Goal: Task Accomplishment & Management: Use online tool/utility

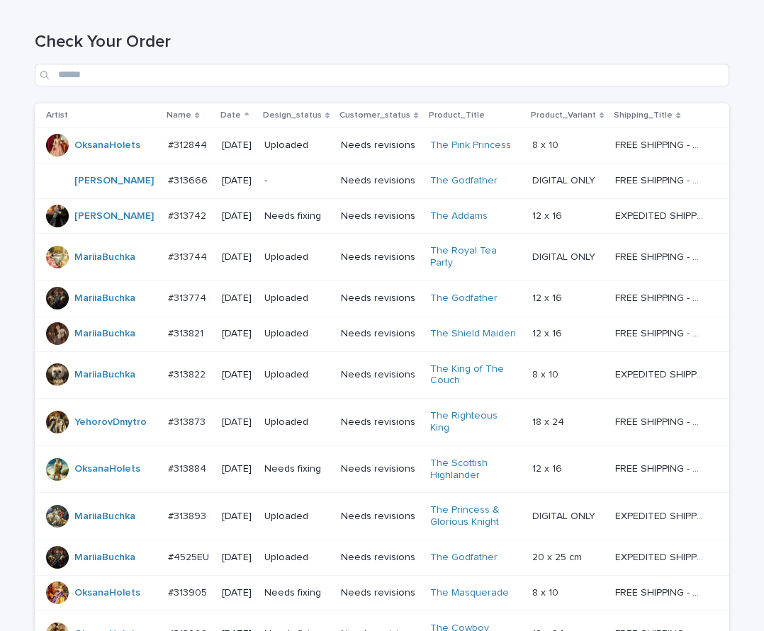
scroll to position [163, 0]
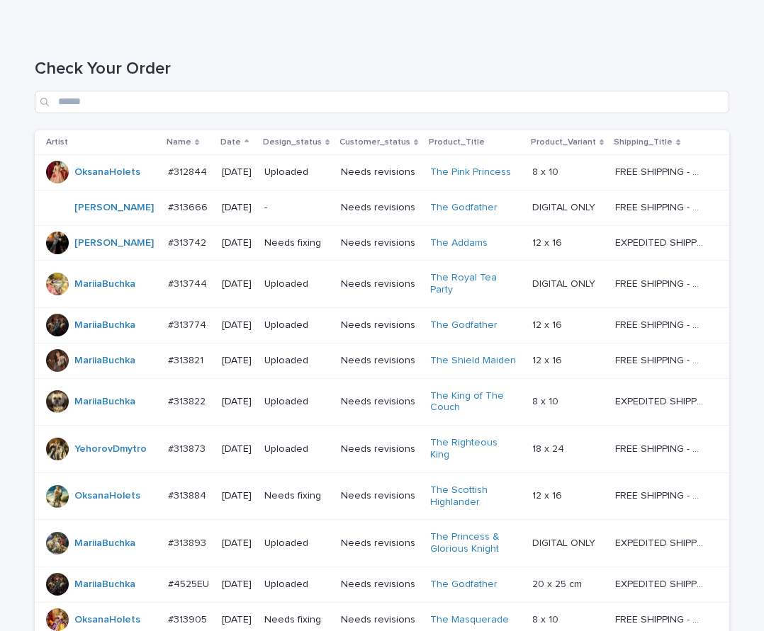
click at [288, 217] on div "-" at bounding box center [296, 207] width 65 height 23
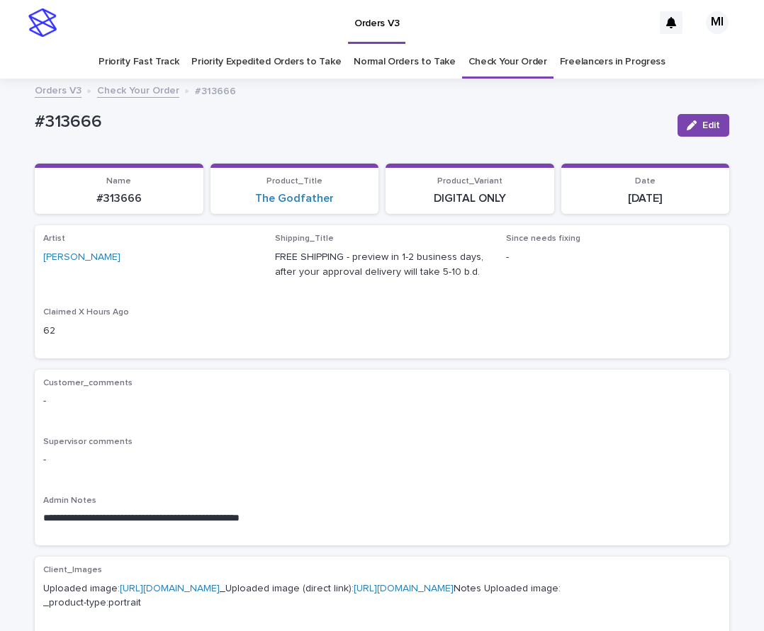
drag, startPoint x: 155, startPoint y: 210, endPoint x: 63, endPoint y: 196, distance: 93.3
click at [76, 201] on section "Name #313666" at bounding box center [119, 189] width 169 height 51
copy p "#313666"
click at [650, 96] on div "Orders V3 Check Your Order #313666" at bounding box center [382, 91] width 709 height 20
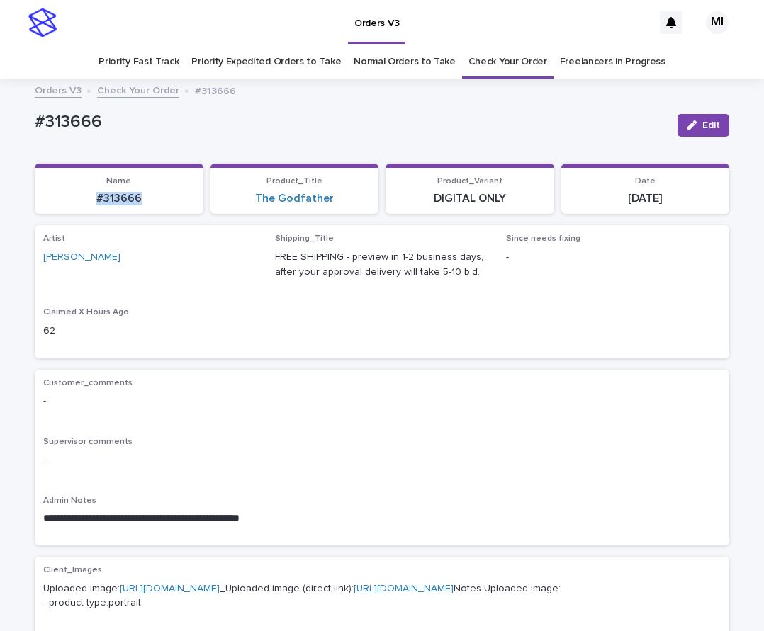
drag, startPoint x: 154, startPoint y: 202, endPoint x: 69, endPoint y: 205, distance: 84.4
click at [69, 205] on p "#313666" at bounding box center [119, 198] width 152 height 13
copy p "#313666"
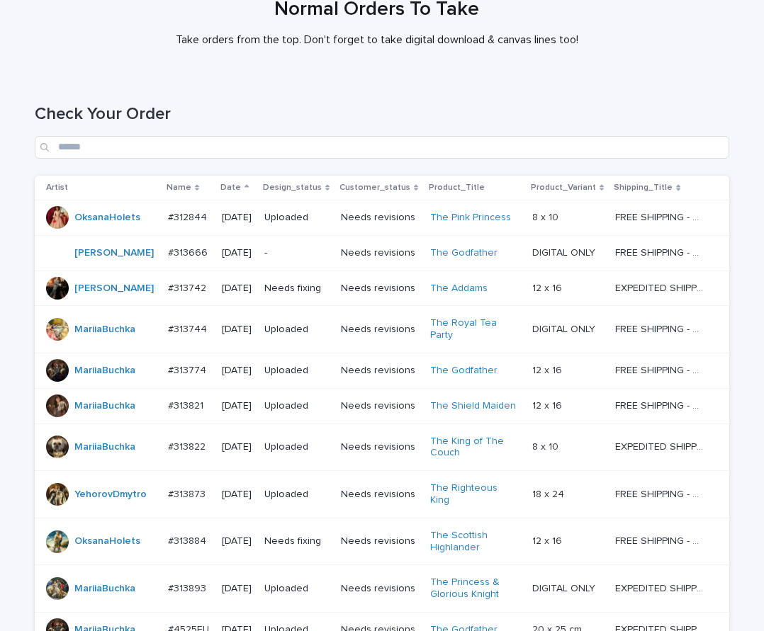
scroll to position [116, 0]
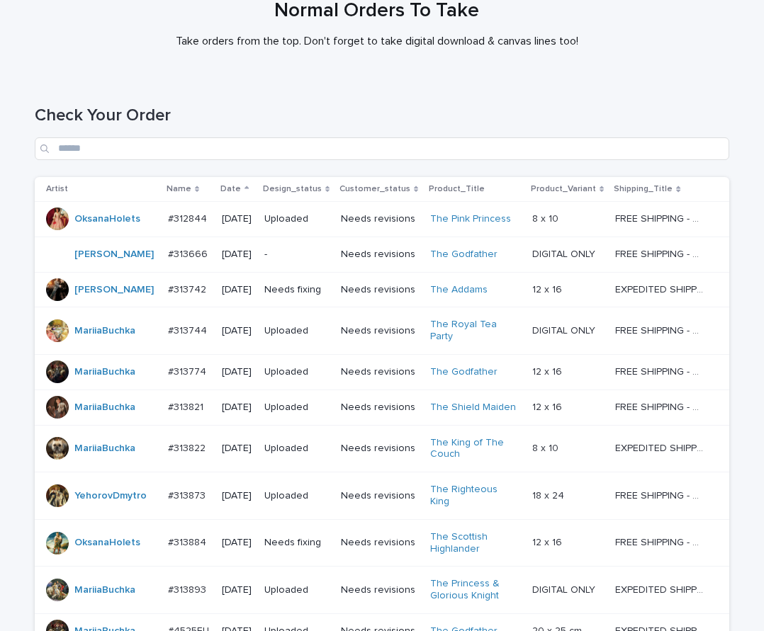
click at [290, 263] on div "-" at bounding box center [296, 254] width 65 height 23
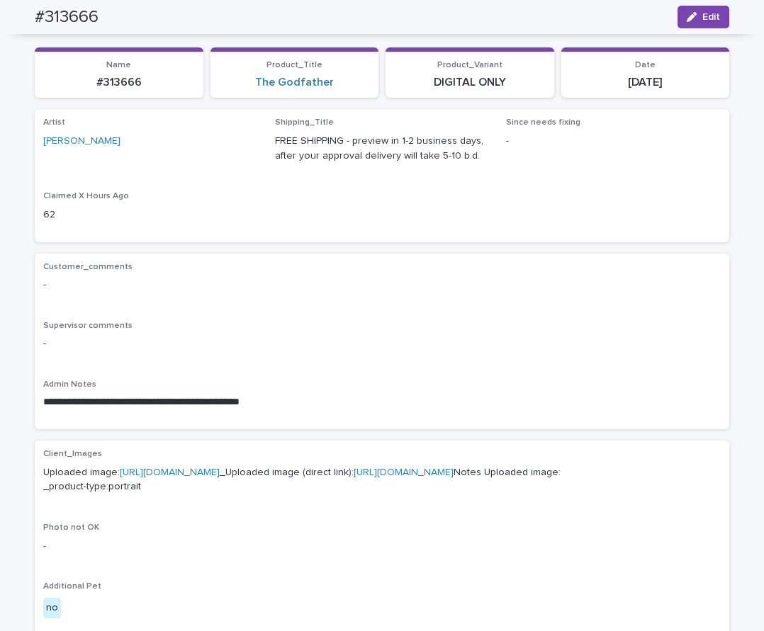
scroll to position [45, 0]
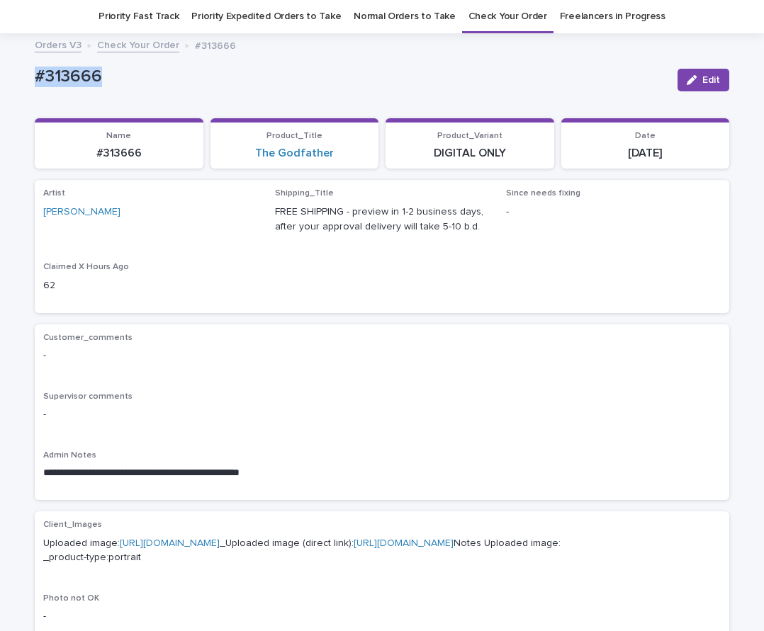
drag, startPoint x: 108, startPoint y: 81, endPoint x: 13, endPoint y: 81, distance: 95.7
click at [16, 81] on div "**********" at bounding box center [382, 613] width 764 height 1143
copy p "#313666"
click at [587, 58] on div "**********" at bounding box center [382, 578] width 694 height 1072
copy p "#313666"
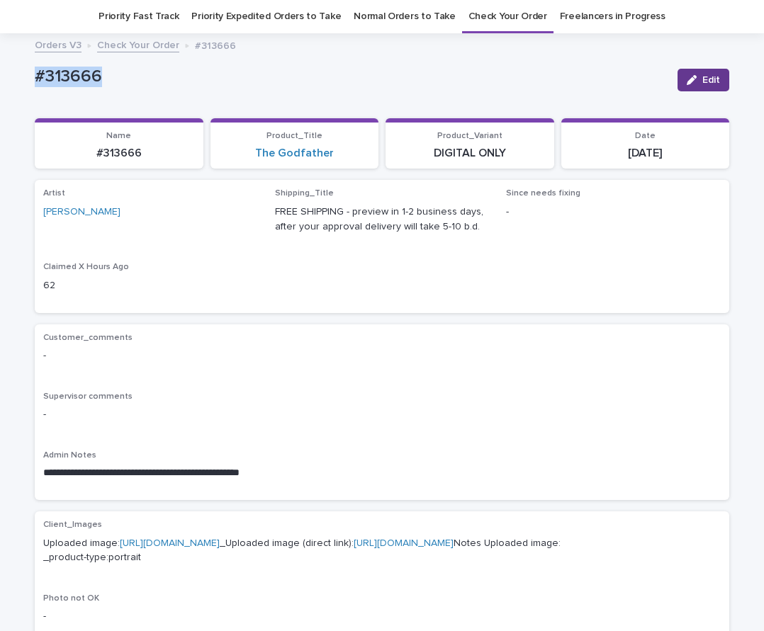
click at [699, 86] on button "Edit" at bounding box center [703, 80] width 52 height 23
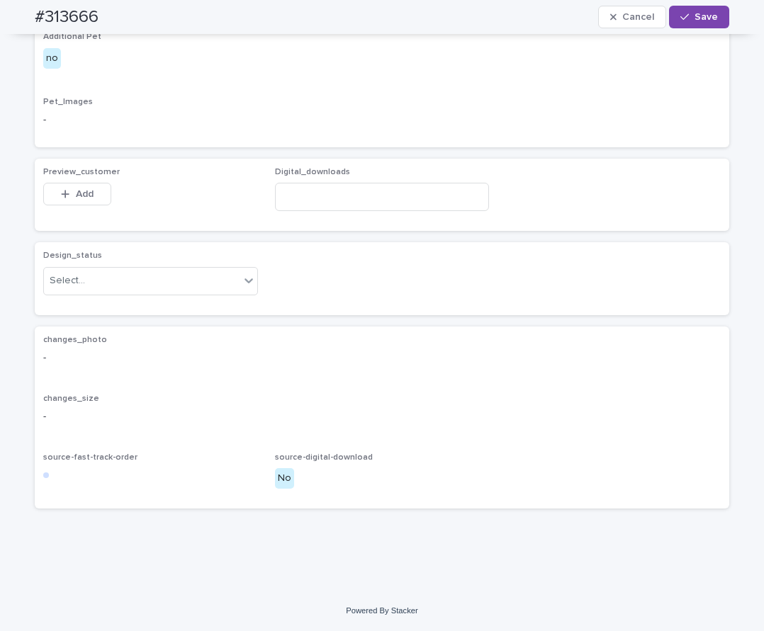
scroll to position [768, 0]
click at [91, 203] on button "Add" at bounding box center [77, 194] width 68 height 23
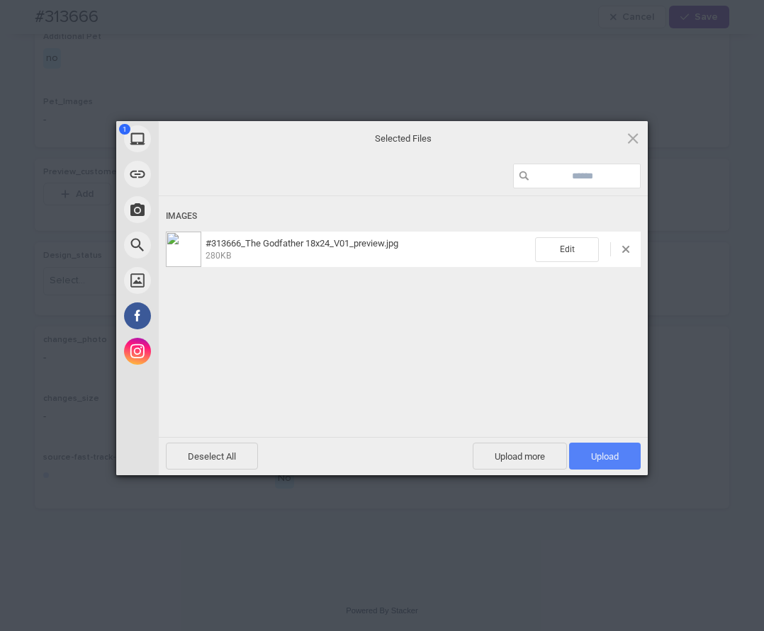
click at [596, 463] on span "Upload 1" at bounding box center [605, 456] width 72 height 27
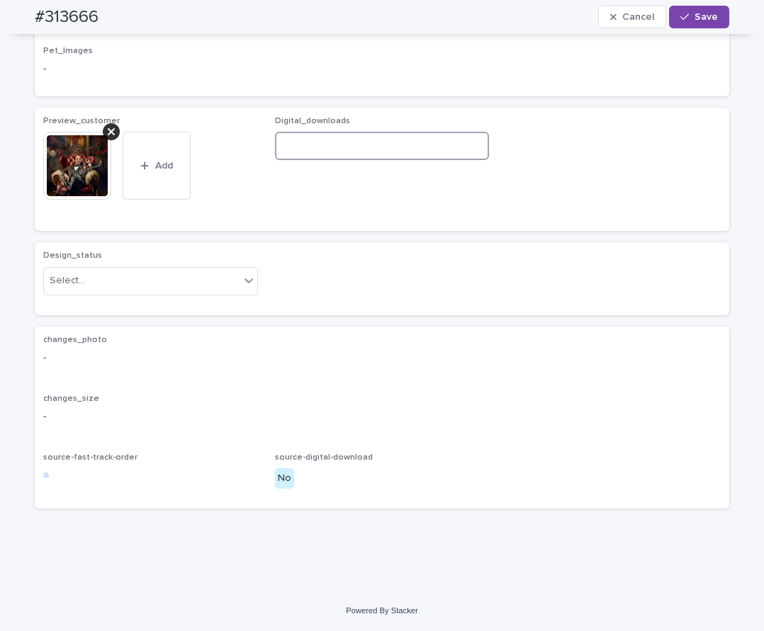
click at [296, 160] on input at bounding box center [382, 146] width 215 height 28
paste input "**********"
type input "**********"
click at [231, 293] on div "Select..." at bounding box center [142, 280] width 196 height 23
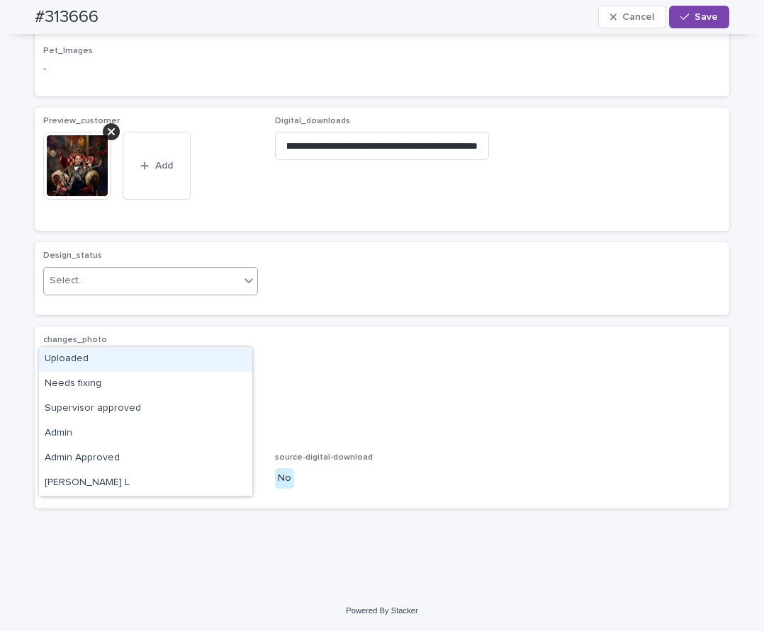
scroll to position [0, 0]
click at [216, 366] on div "Uploaded" at bounding box center [145, 359] width 213 height 25
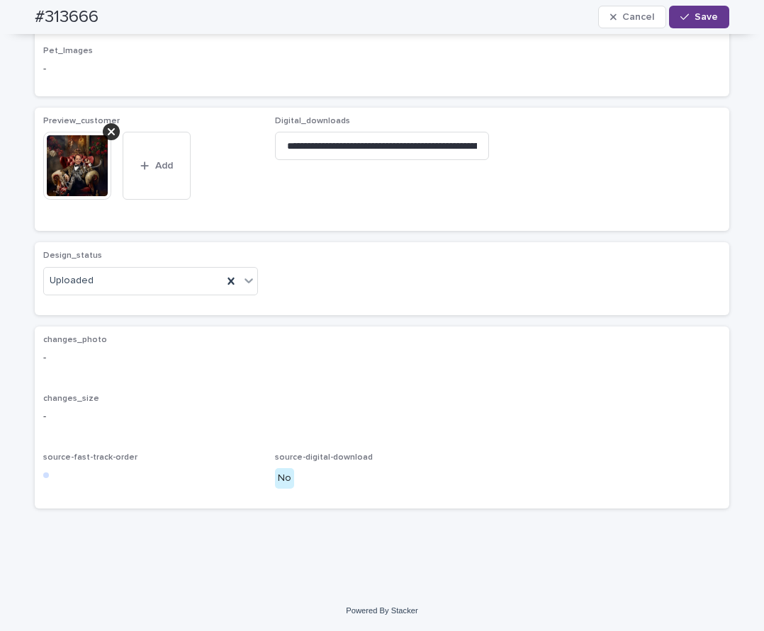
click at [694, 24] on button "Save" at bounding box center [699, 17] width 60 height 23
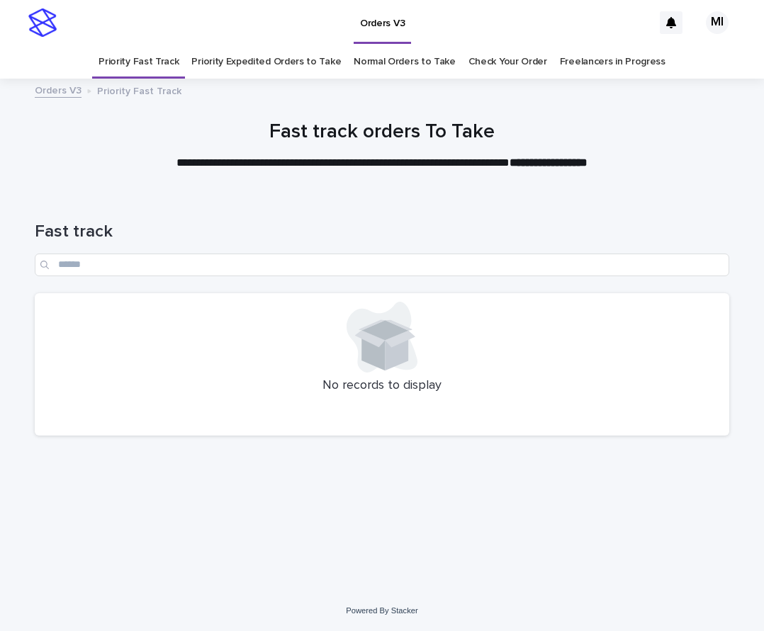
click at [672, 117] on div at bounding box center [382, 139] width 764 height 106
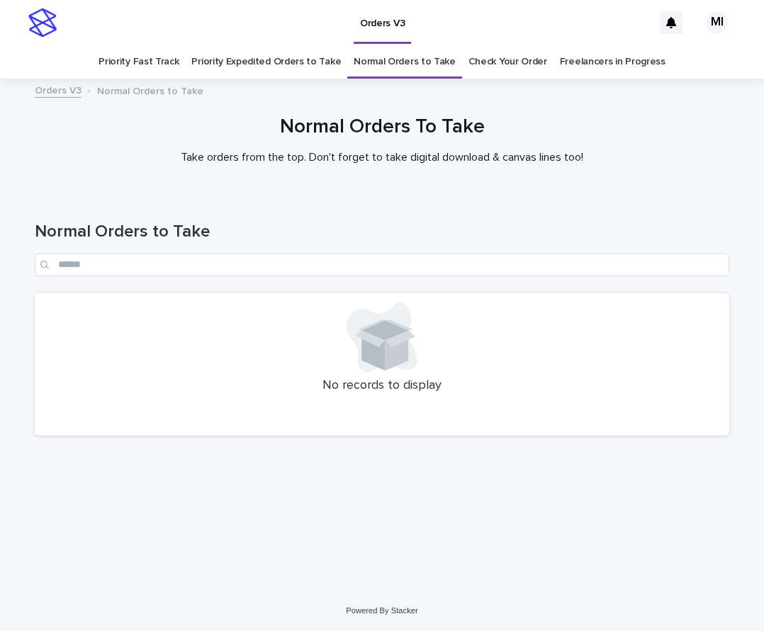
click at [539, 308] on div at bounding box center [381, 337] width 677 height 71
click at [294, 69] on link "Priority Expedited Orders to Take" at bounding box center [266, 61] width 150 height 33
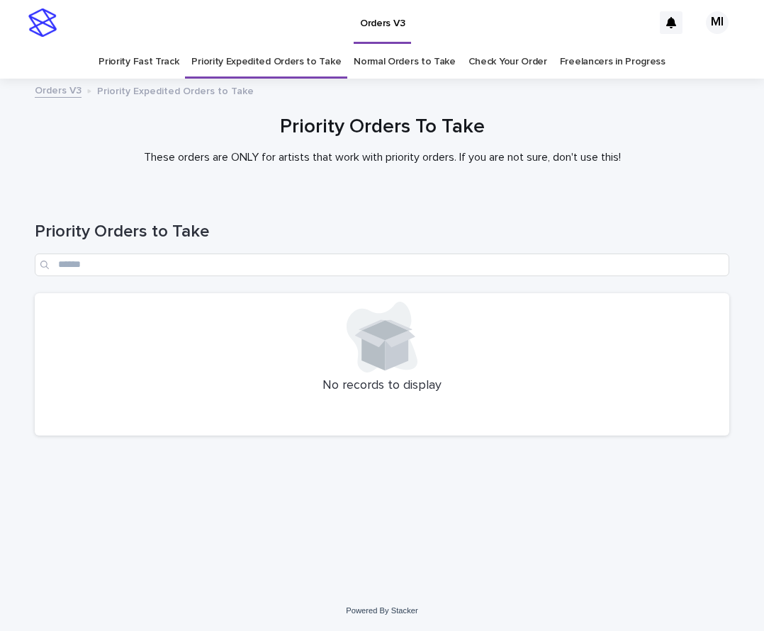
click at [663, 176] on div at bounding box center [382, 139] width 764 height 106
click at [412, 67] on link "Normal Orders to Take" at bounding box center [405, 61] width 102 height 33
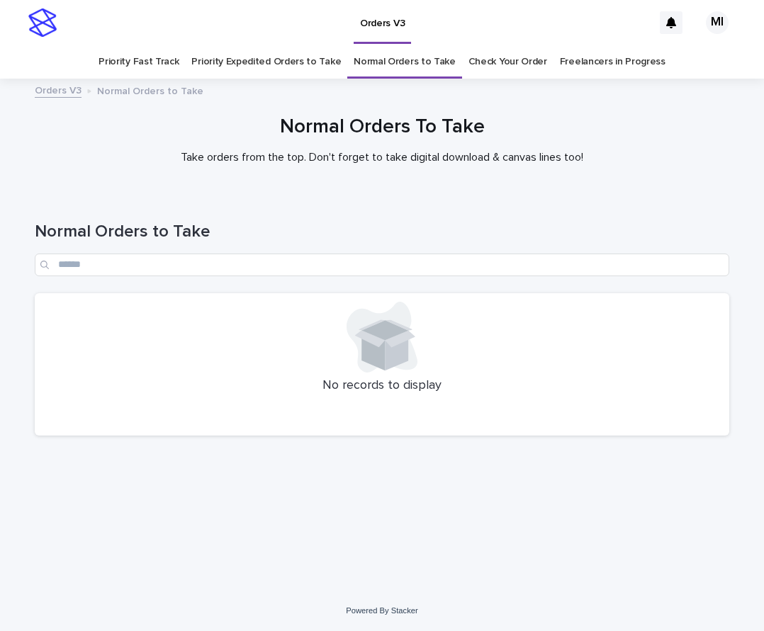
drag, startPoint x: 610, startPoint y: 127, endPoint x: 521, endPoint y: 102, distance: 92.7
click at [609, 127] on h1 "Normal Orders To Take" at bounding box center [382, 127] width 694 height 24
click at [634, 157] on p "Take orders from the top. Don't forget to take digital download & canvas lines …" at bounding box center [381, 157] width 567 height 13
click at [669, 240] on h1 "Normal Orders to Take" at bounding box center [382, 232] width 694 height 21
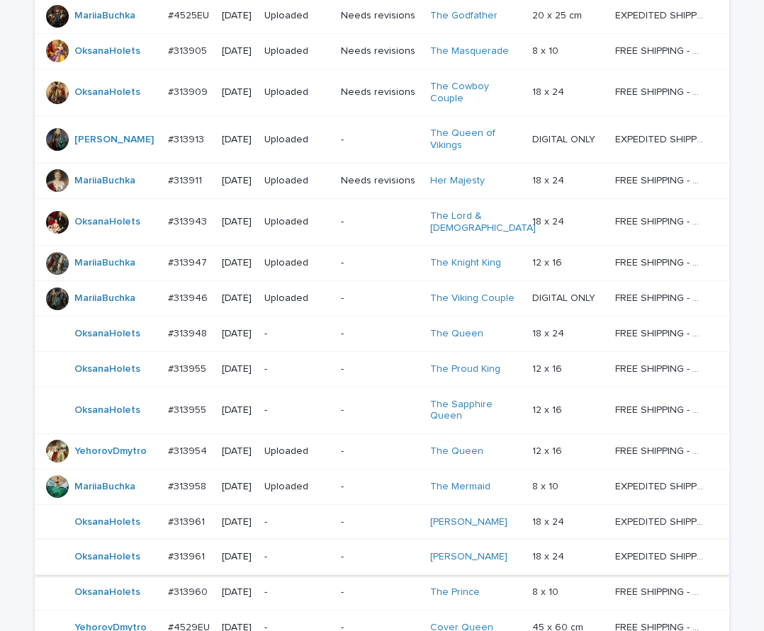
scroll to position [836, 0]
